Goal: Transaction & Acquisition: Purchase product/service

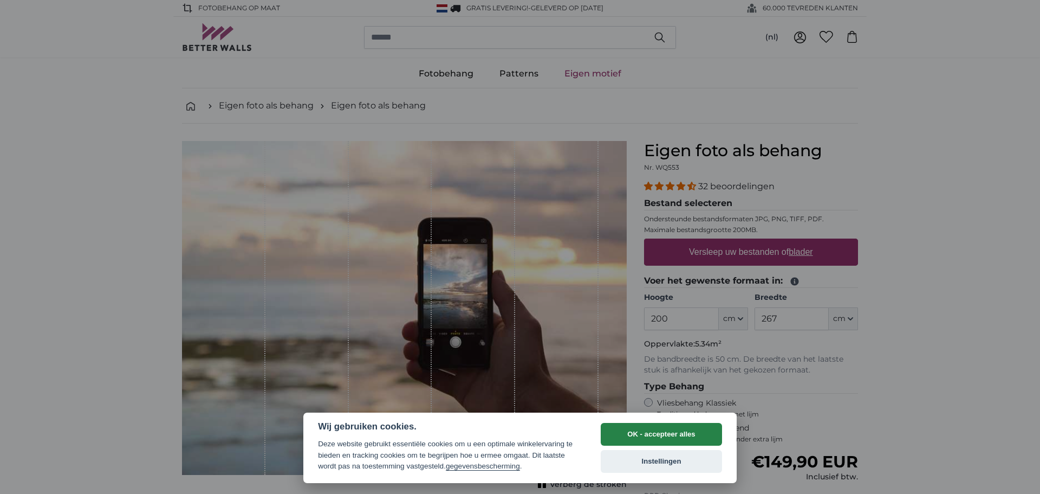
click at [677, 428] on button "OK - accepteer alles" at bounding box center [661, 434] width 121 height 23
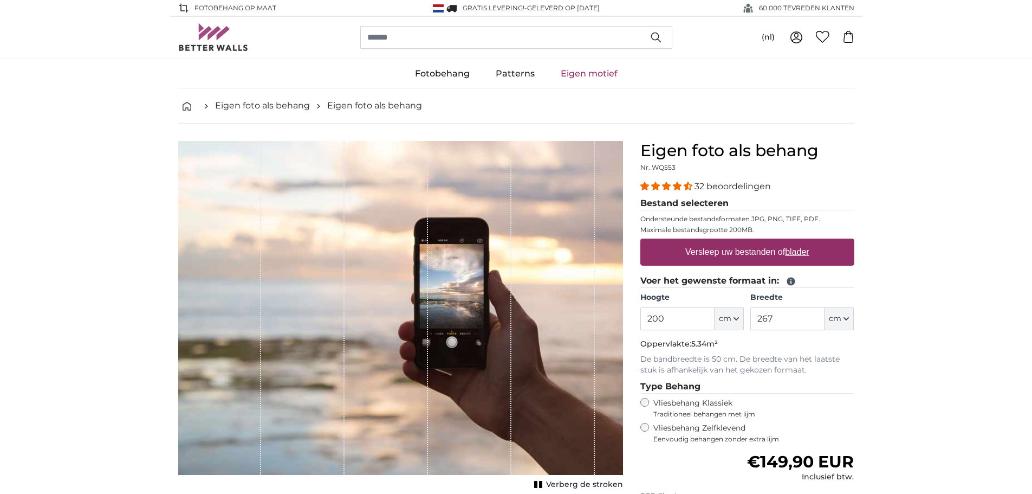
click at [730, 255] on label "Versleep uw bestanden of blader" at bounding box center [747, 252] width 133 height 22
click at [730, 242] on input "Versleep uw bestanden of blader" at bounding box center [748, 239] width 214 height 3
type input "**********"
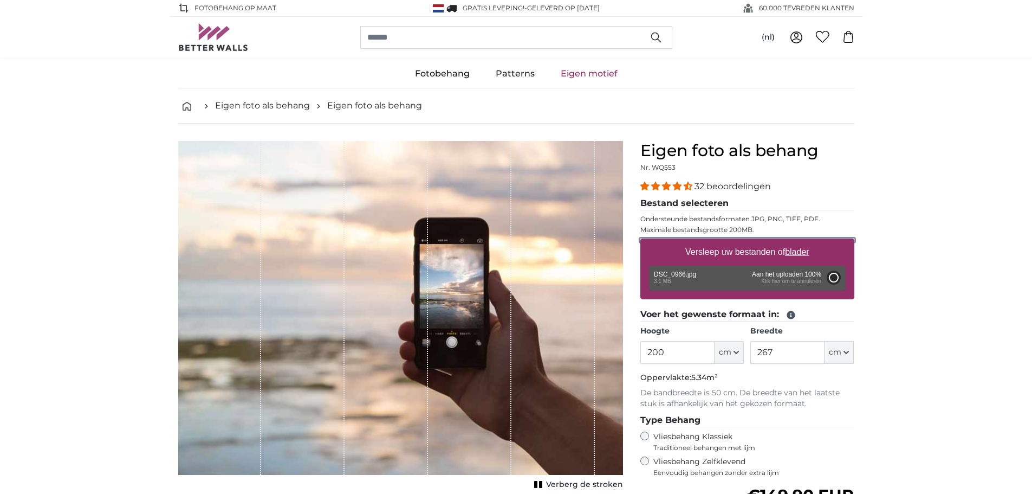
type input "149"
type input "223.5"
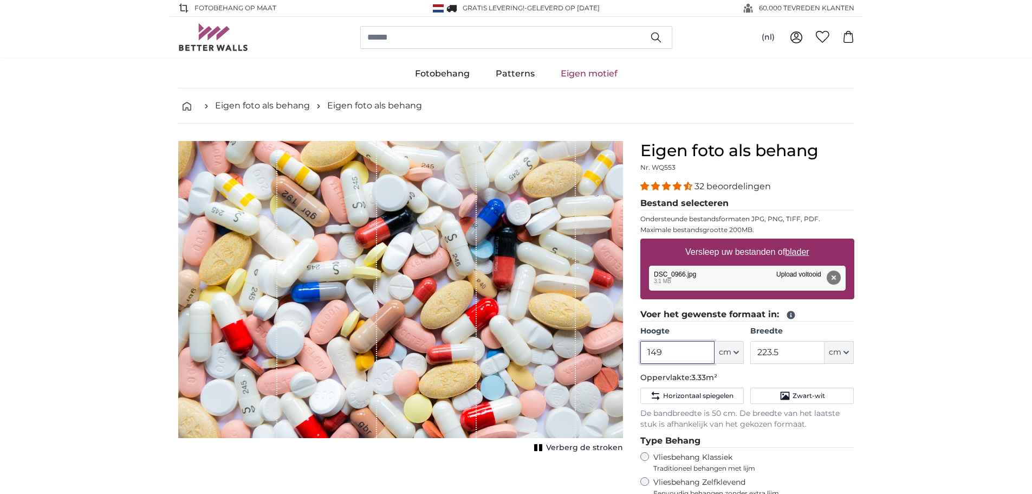
click at [671, 349] on input "149" at bounding box center [678, 352] width 74 height 23
type input "1"
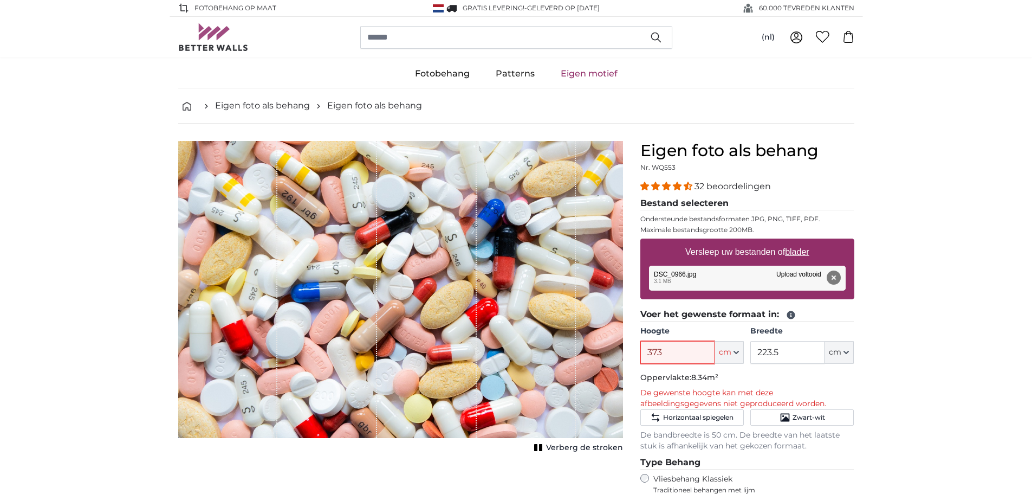
type input "373"
click at [835, 278] on button "Verwijderen" at bounding box center [833, 277] width 14 height 14
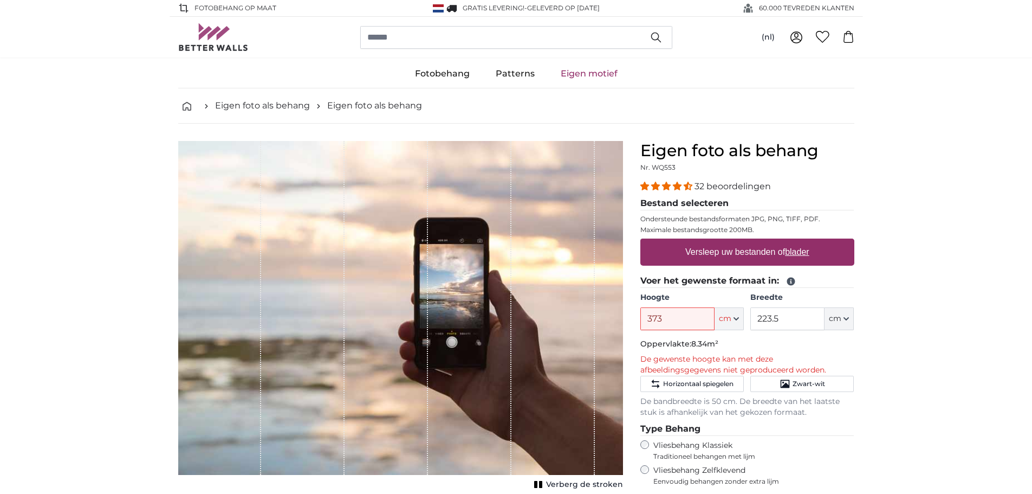
click at [714, 255] on label "Versleep uw bestanden of blader" at bounding box center [747, 252] width 133 height 22
click at [714, 242] on input "Versleep uw bestanden of blader" at bounding box center [748, 239] width 214 height 3
type input "**********"
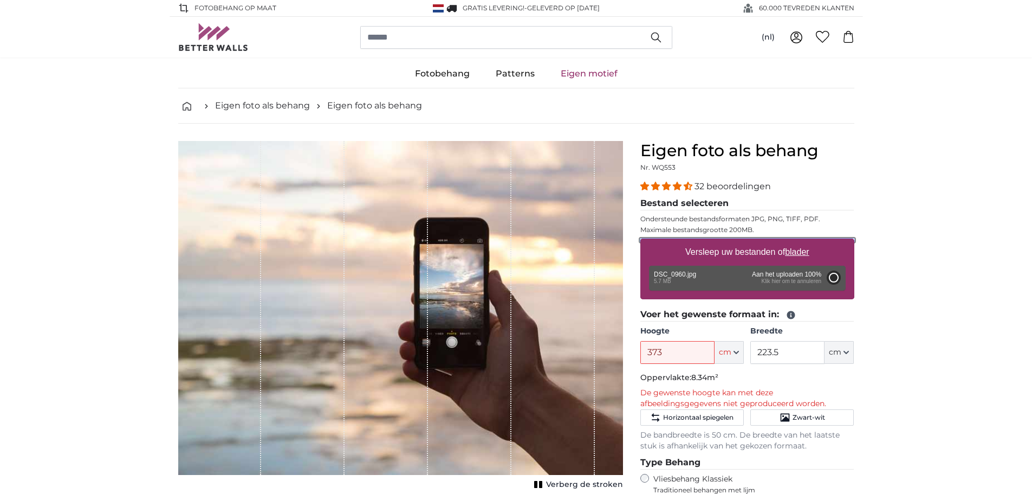
type input "200"
type input "300"
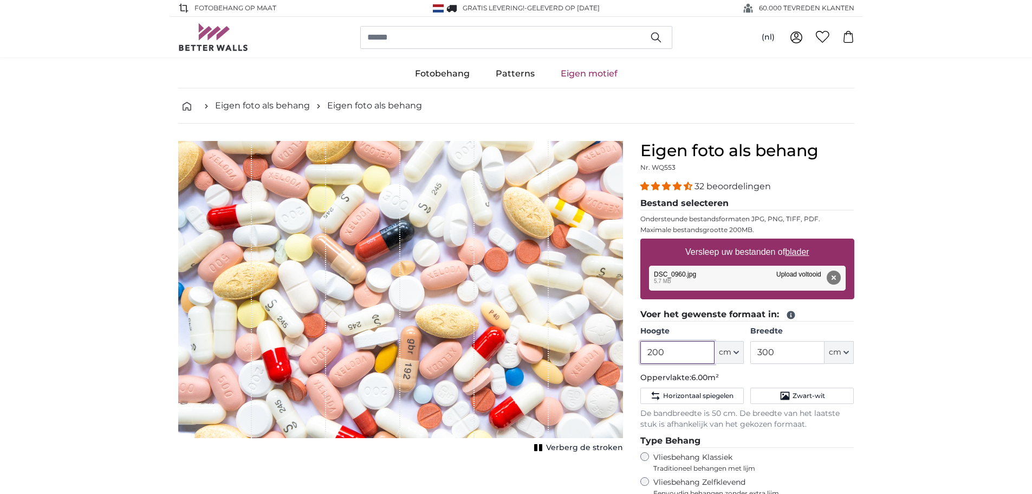
click at [694, 349] on input "200" at bounding box center [678, 352] width 74 height 23
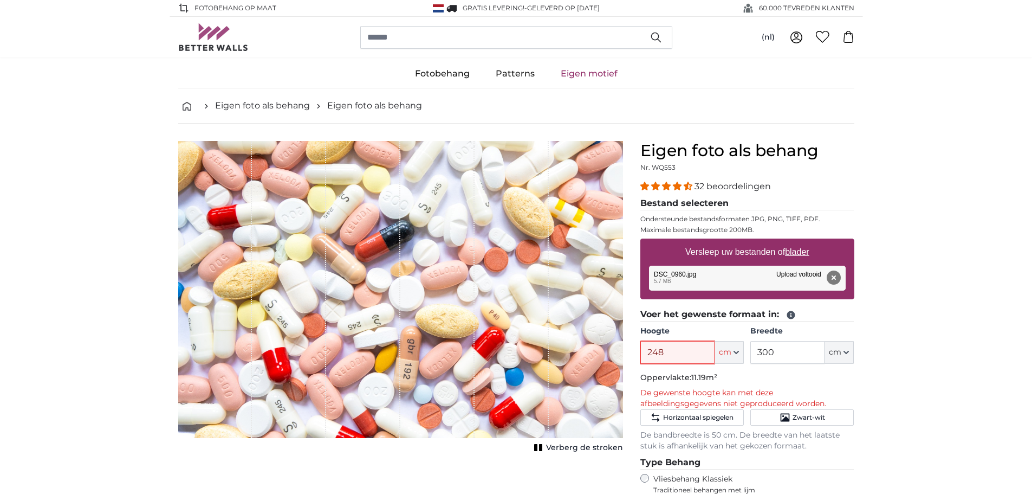
type input "248"
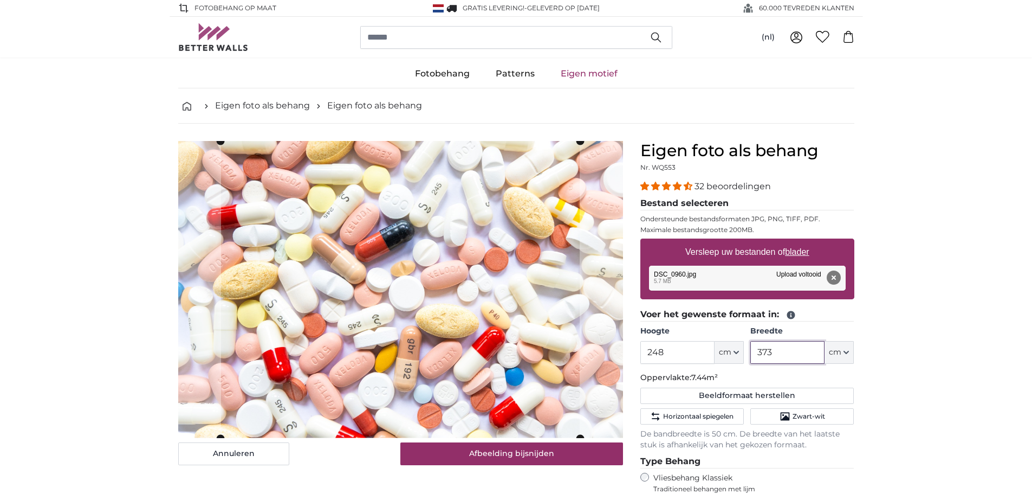
type input "373"
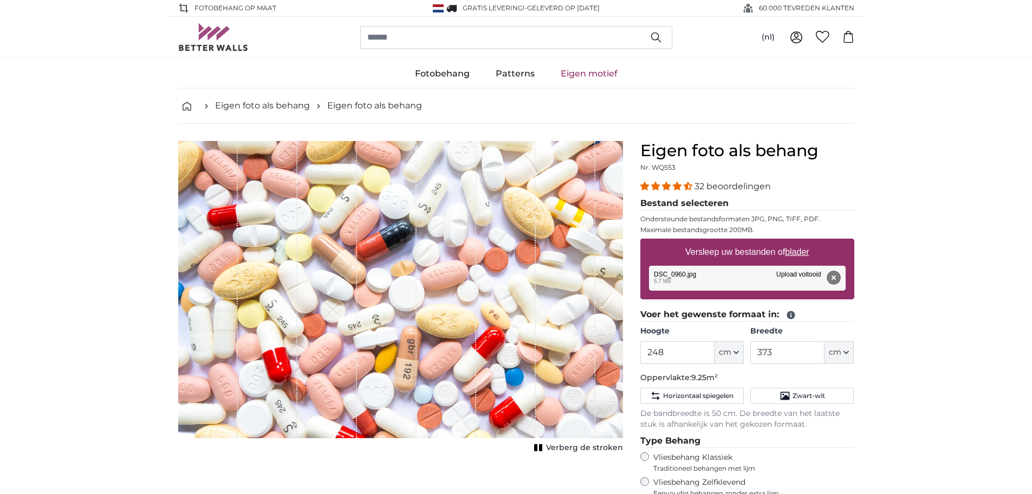
click at [837, 273] on button "Verwijderen" at bounding box center [833, 277] width 14 height 14
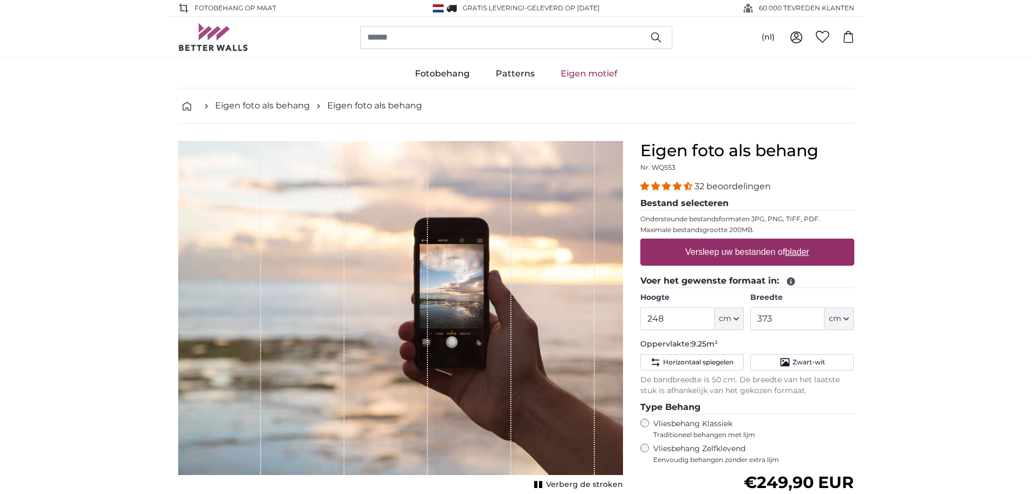
click at [712, 250] on label "Versleep uw bestanden of blader" at bounding box center [747, 252] width 133 height 22
click at [712, 242] on input "Versleep uw bestanden of blader" at bounding box center [748, 239] width 214 height 3
type input "**********"
click at [418, 37] on input "search" at bounding box center [516, 37] width 312 height 23
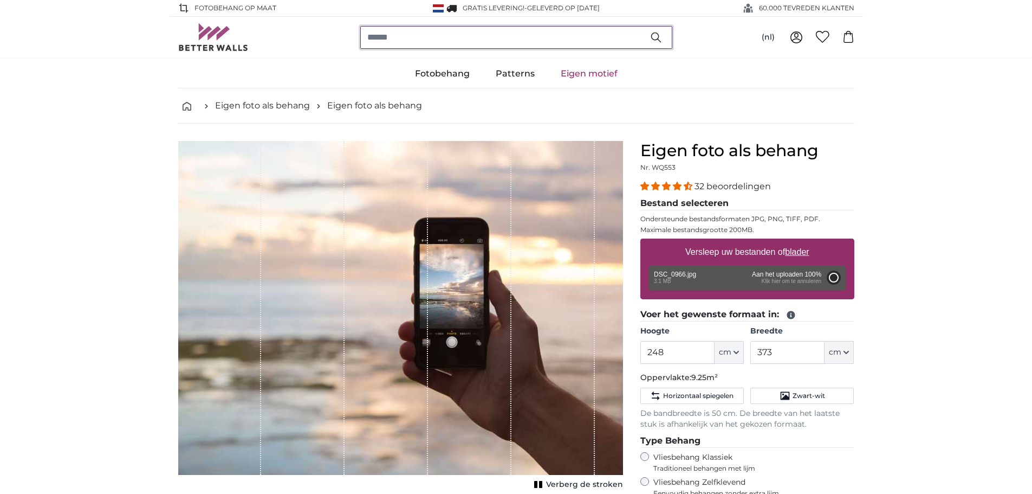
type input "149"
type input "223.5"
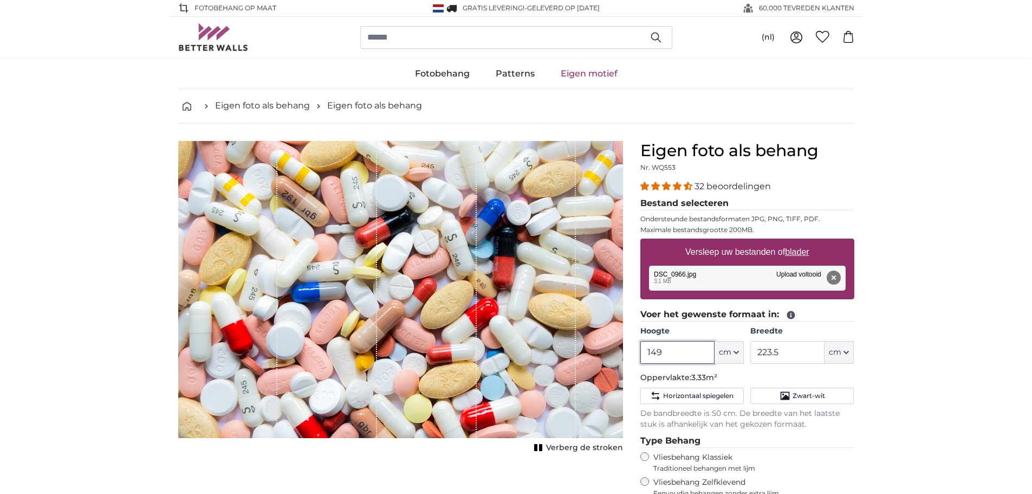
click at [675, 351] on input "149" at bounding box center [678, 352] width 74 height 23
type input "248"
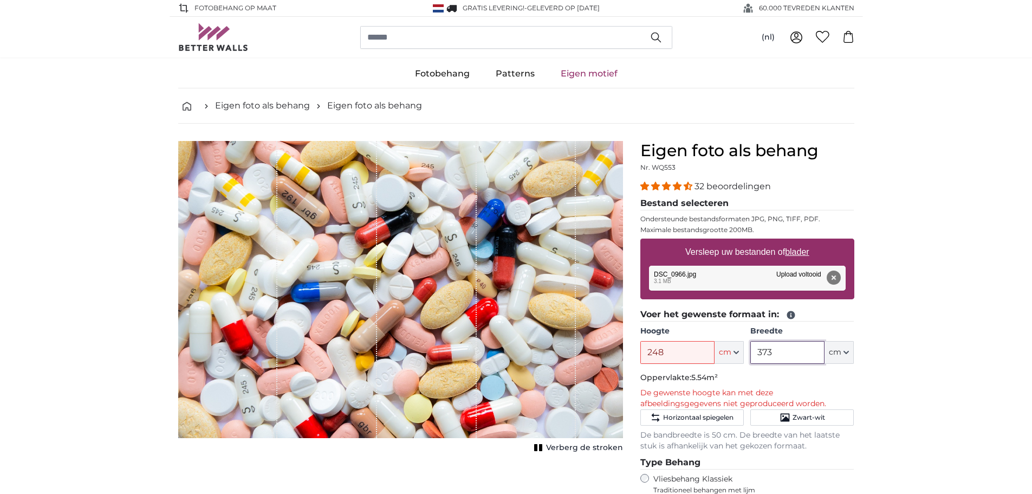
type input "373"
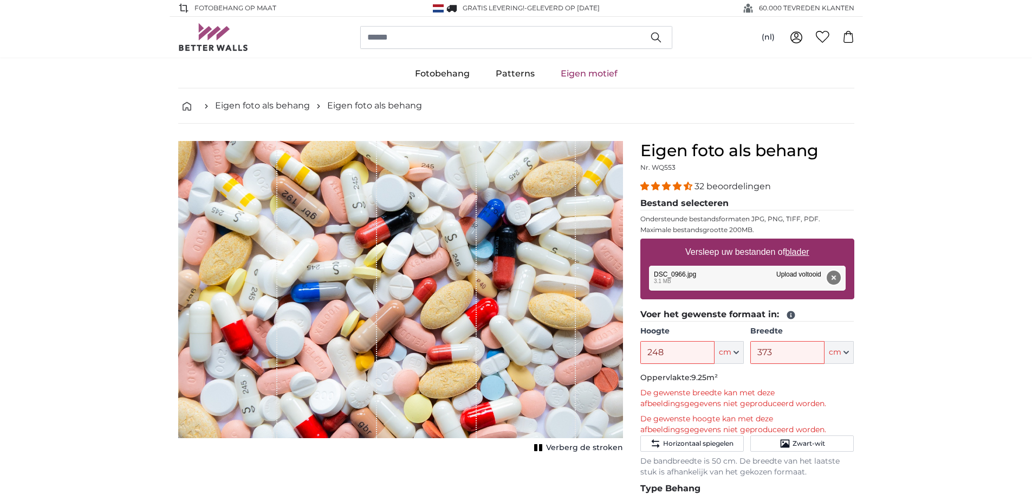
click at [831, 275] on button "Verwijderen" at bounding box center [833, 277] width 14 height 14
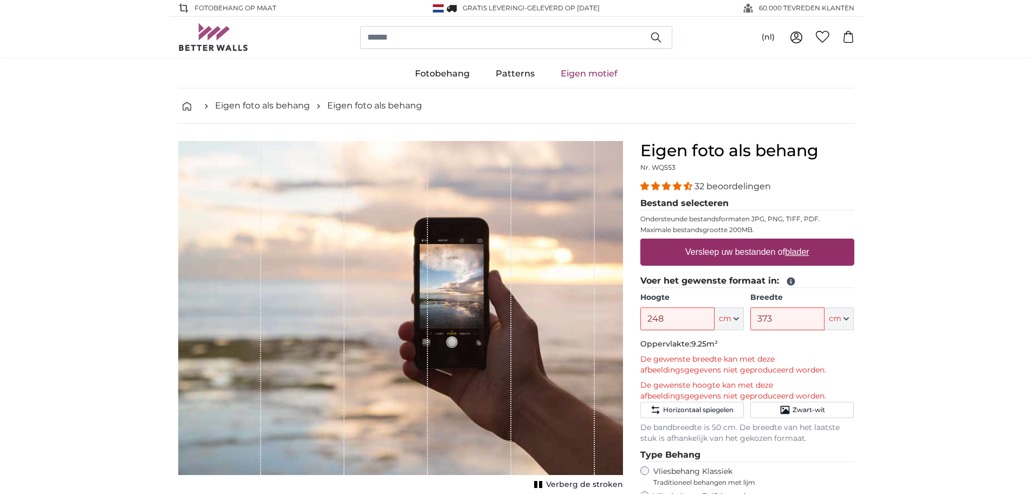
click at [708, 250] on label "Versleep uw bestanden of blader" at bounding box center [747, 252] width 133 height 22
click at [708, 242] on input "Versleep uw bestanden of blader" at bounding box center [748, 239] width 214 height 3
type input "**********"
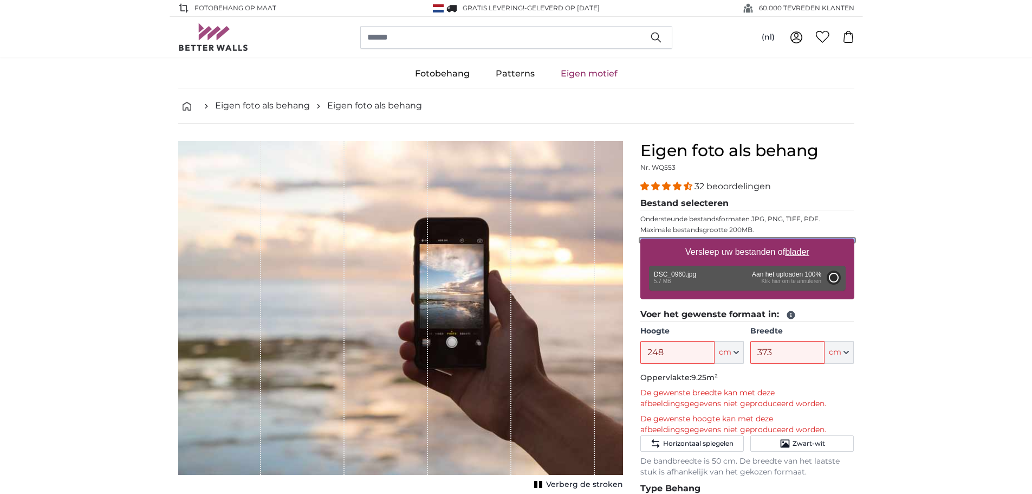
type input "200"
type input "300"
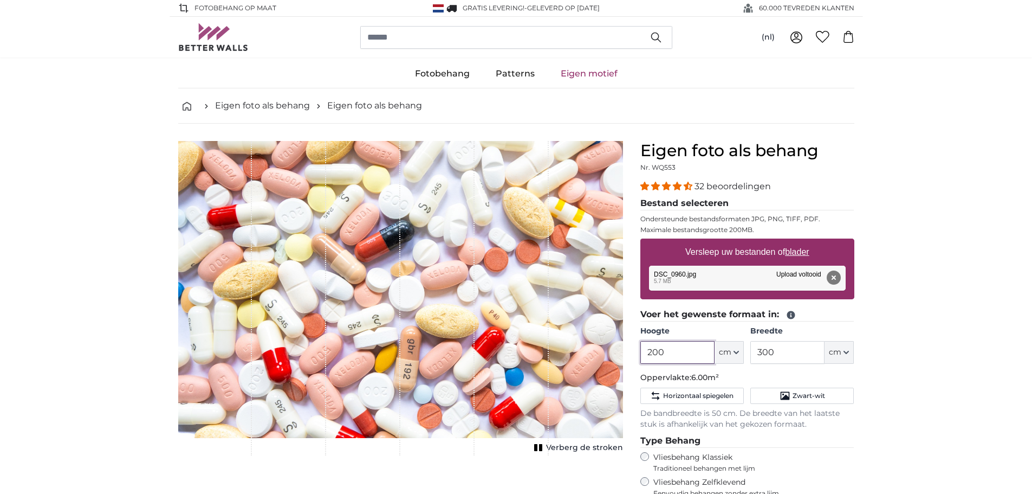
click at [678, 351] on input "200" at bounding box center [678, 352] width 74 height 23
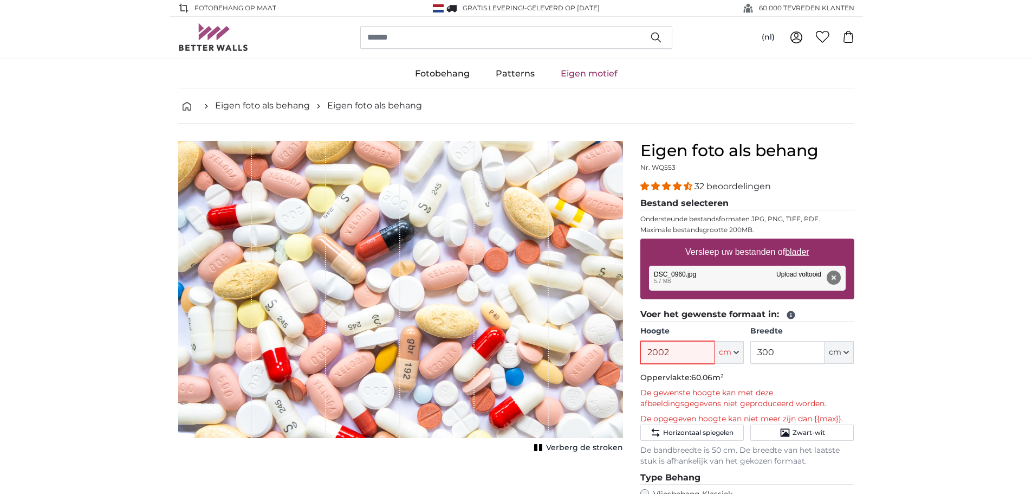
click at [678, 351] on input "2002" at bounding box center [678, 352] width 74 height 23
type input "2"
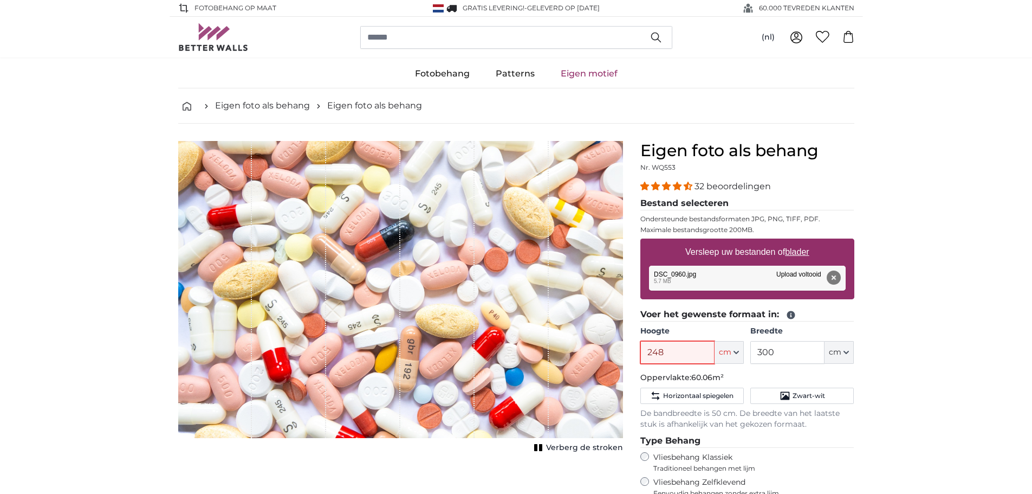
type input "248"
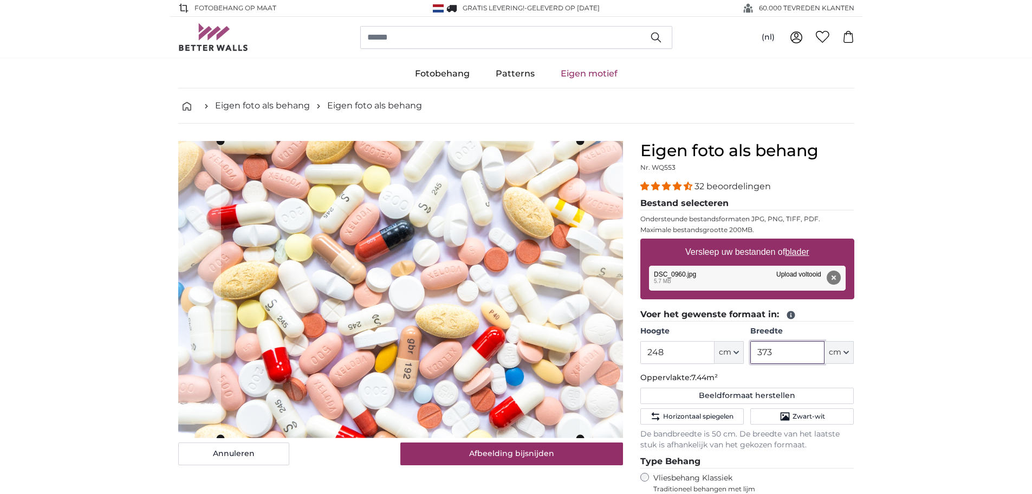
type input "373"
